Goal: Task Accomplishment & Management: Manage account settings

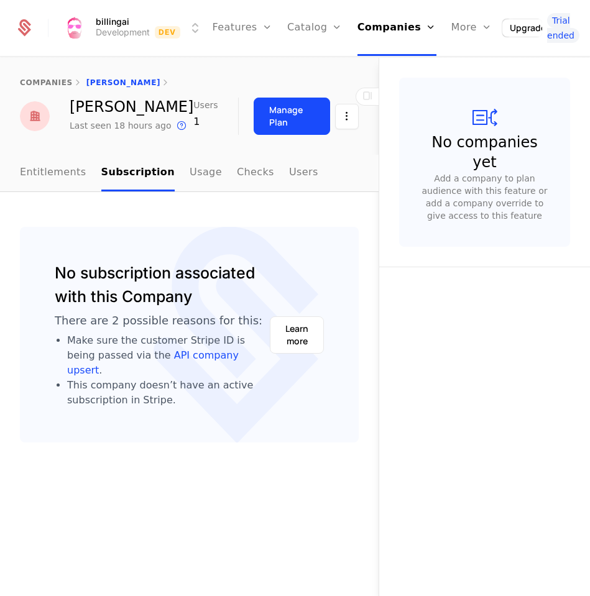
click at [290, 75] on div "companies [PERSON_NAME]" at bounding box center [189, 78] width 378 height 40
click at [318, 66] on link "Plans" at bounding box center [330, 65] width 57 height 9
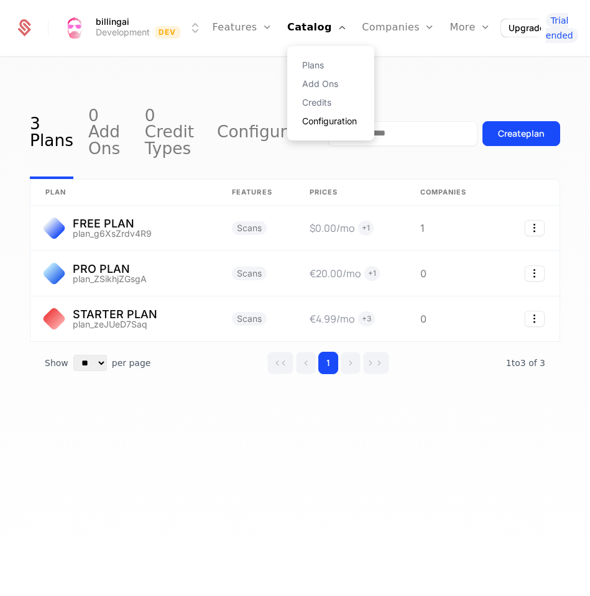
click at [326, 121] on link "Configuration" at bounding box center [330, 121] width 57 height 9
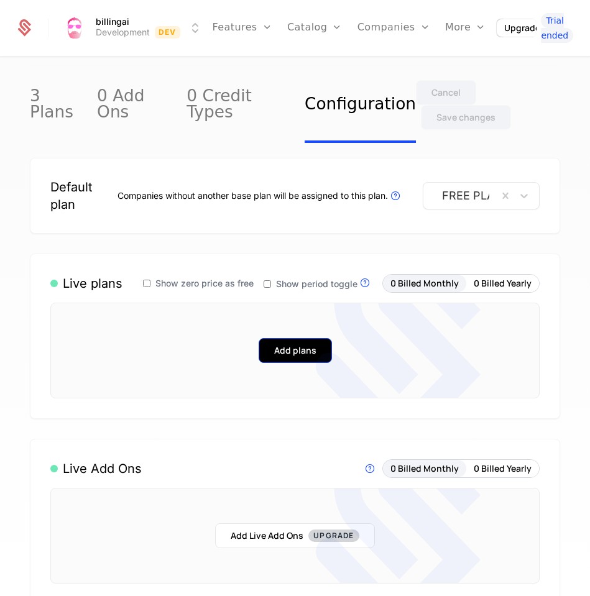
click at [303, 338] on button "Add plans" at bounding box center [294, 350] width 73 height 25
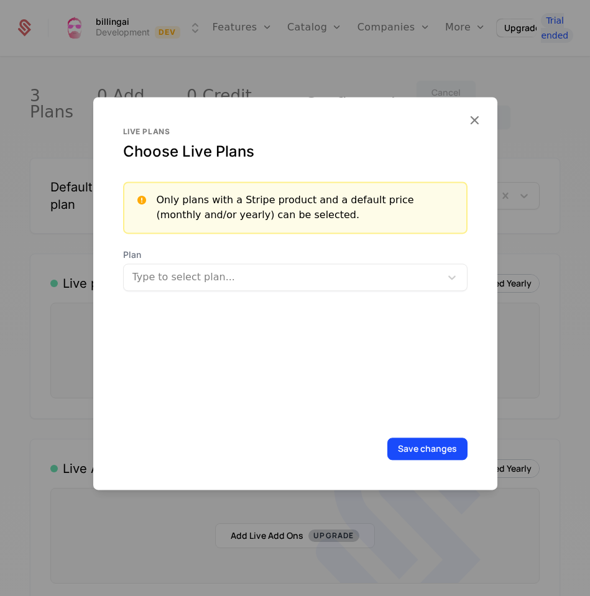
click at [254, 275] on div at bounding box center [283, 276] width 299 height 17
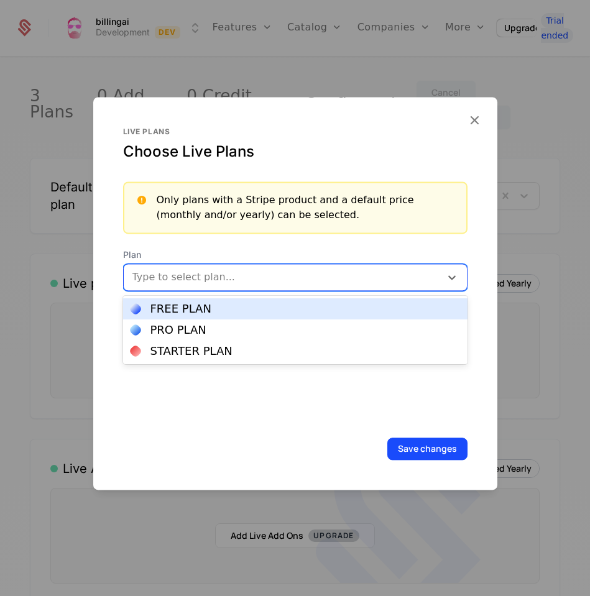
click at [254, 304] on div "FREE PLAN" at bounding box center [294, 308] width 329 height 11
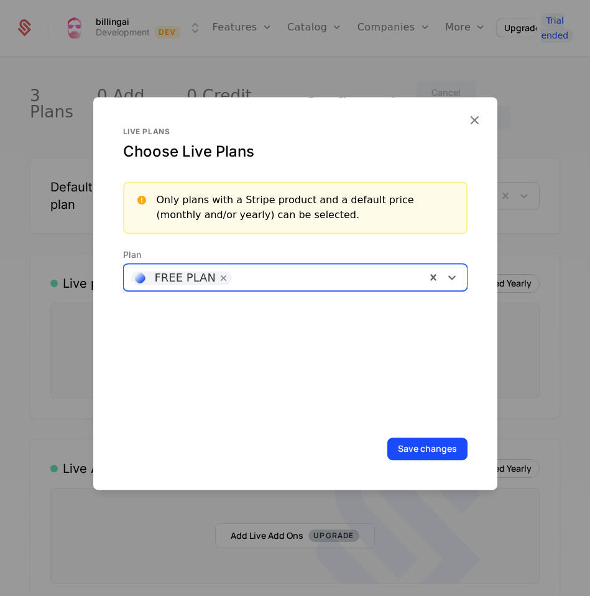
click at [292, 272] on div at bounding box center [328, 275] width 180 height 17
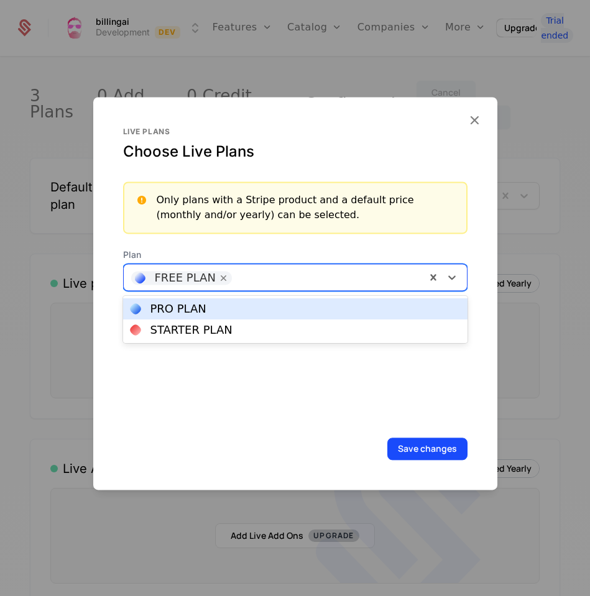
click at [246, 306] on div "PRO PLAN" at bounding box center [294, 308] width 329 height 11
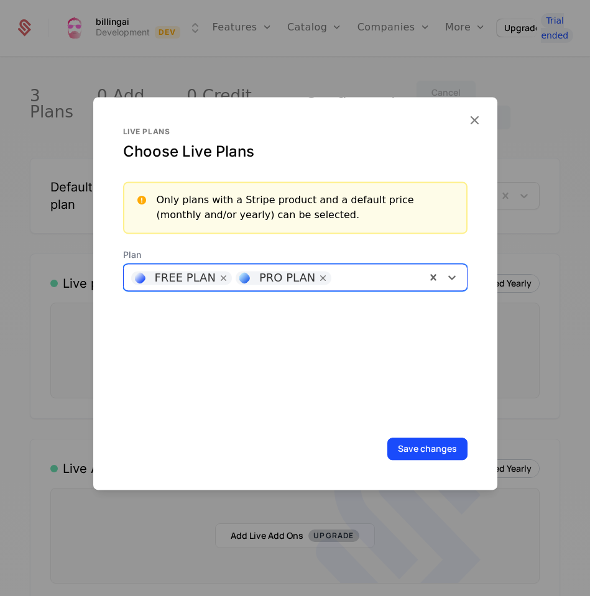
click at [344, 272] on div at bounding box center [377, 275] width 80 height 17
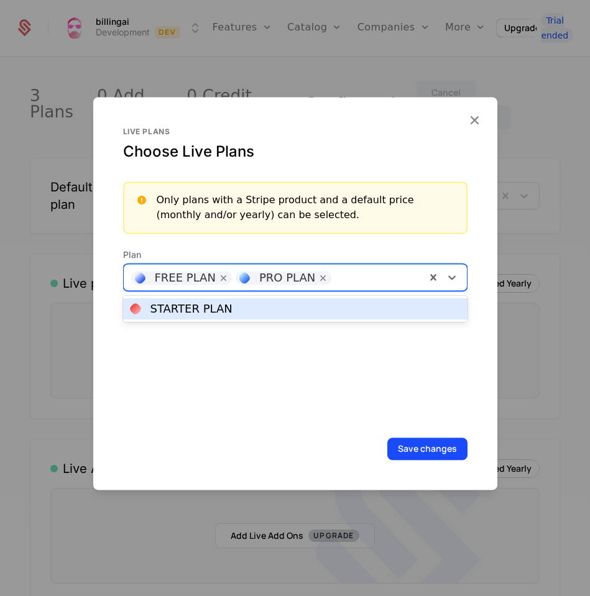
click at [283, 308] on div "STARTER PLAN" at bounding box center [294, 308] width 329 height 11
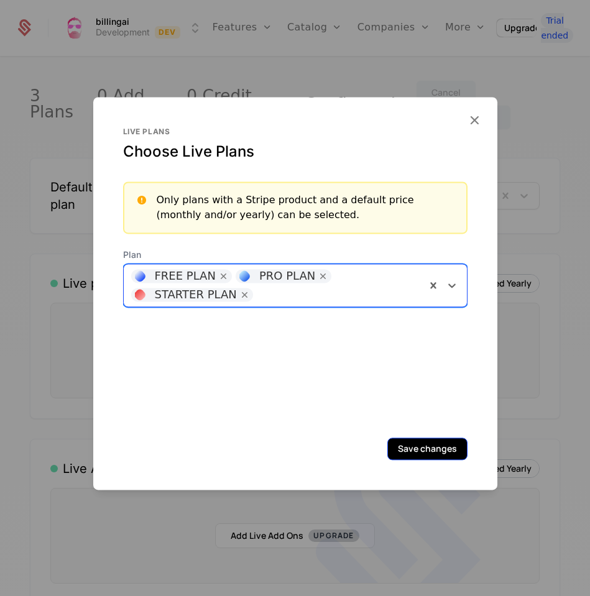
click at [439, 447] on button "Save changes" at bounding box center [427, 448] width 80 height 22
